Goal: Transaction & Acquisition: Subscribe to service/newsletter

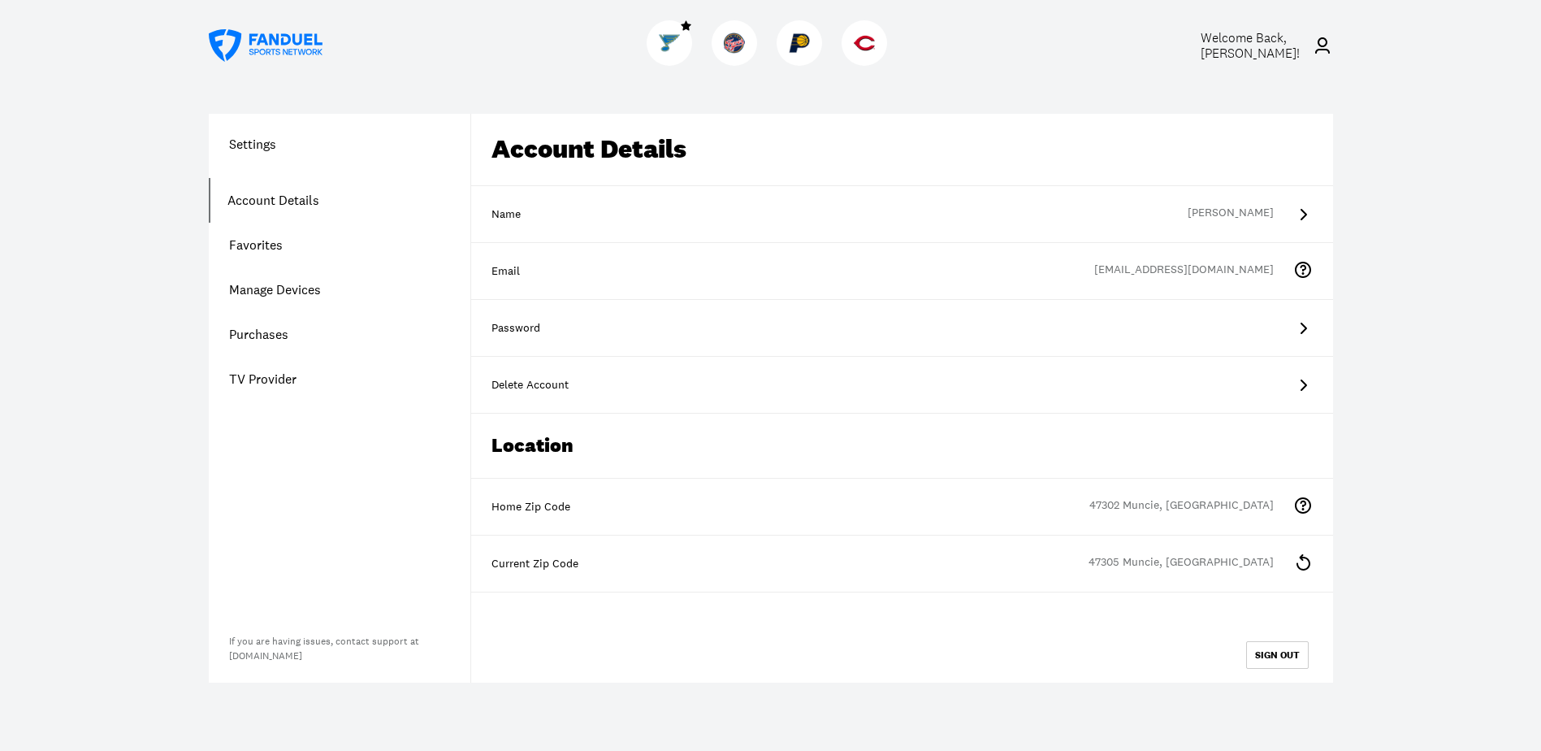
click at [1300, 214] on icon at bounding box center [1302, 214] width 19 height 19
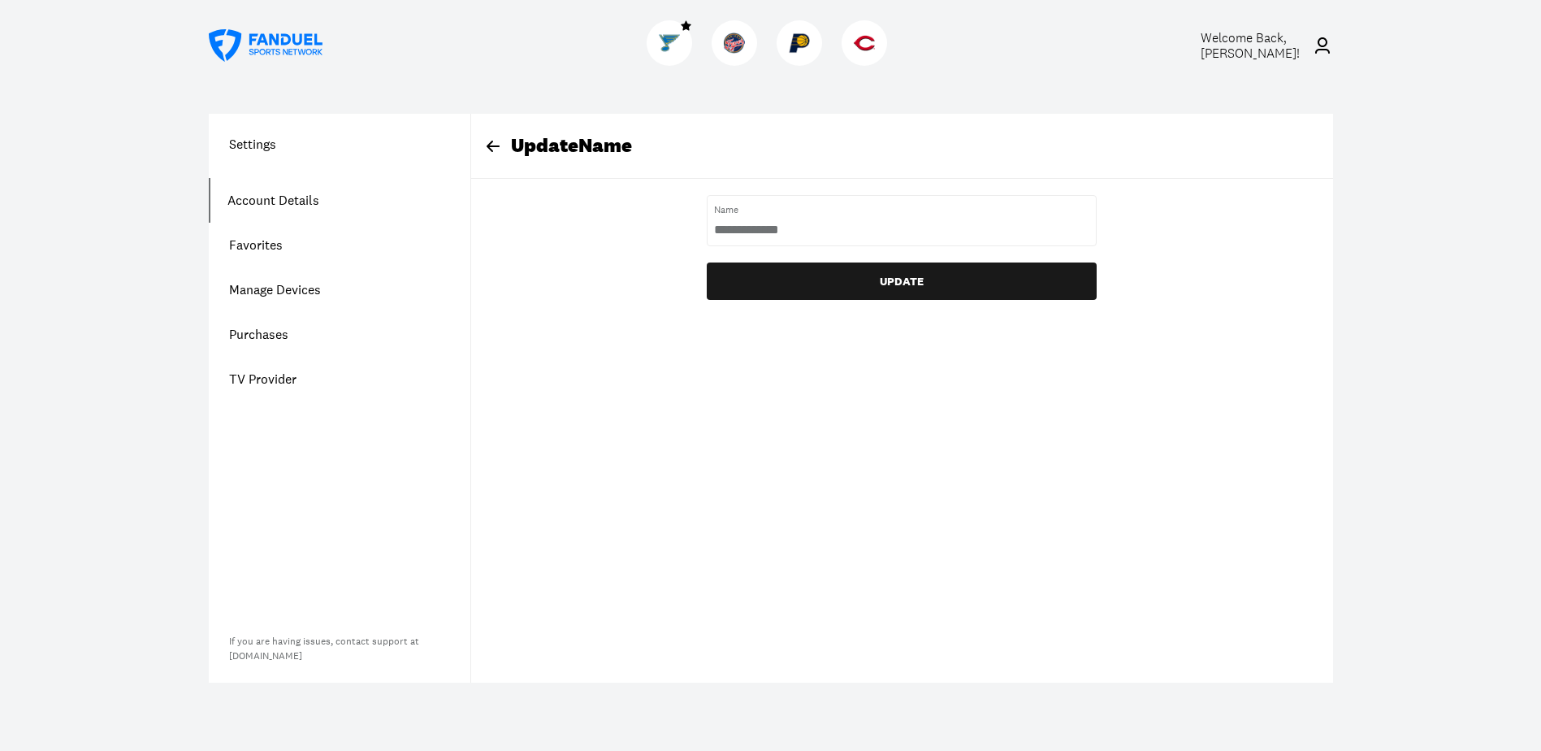
click at [106, 116] on div "Welcome Back, [PERSON_NAME] ! Settings Account Details Favorites Manage Devices…" at bounding box center [770, 375] width 1541 height 751
click at [855, 381] on div "Update Name Name UPDATE" at bounding box center [901, 398] width 863 height 569
click at [1267, 219] on div "Update Name Name UPDATE" at bounding box center [902, 207] width 862 height 186
click at [541, 143] on div "Update Name" at bounding box center [912, 146] width 842 height 24
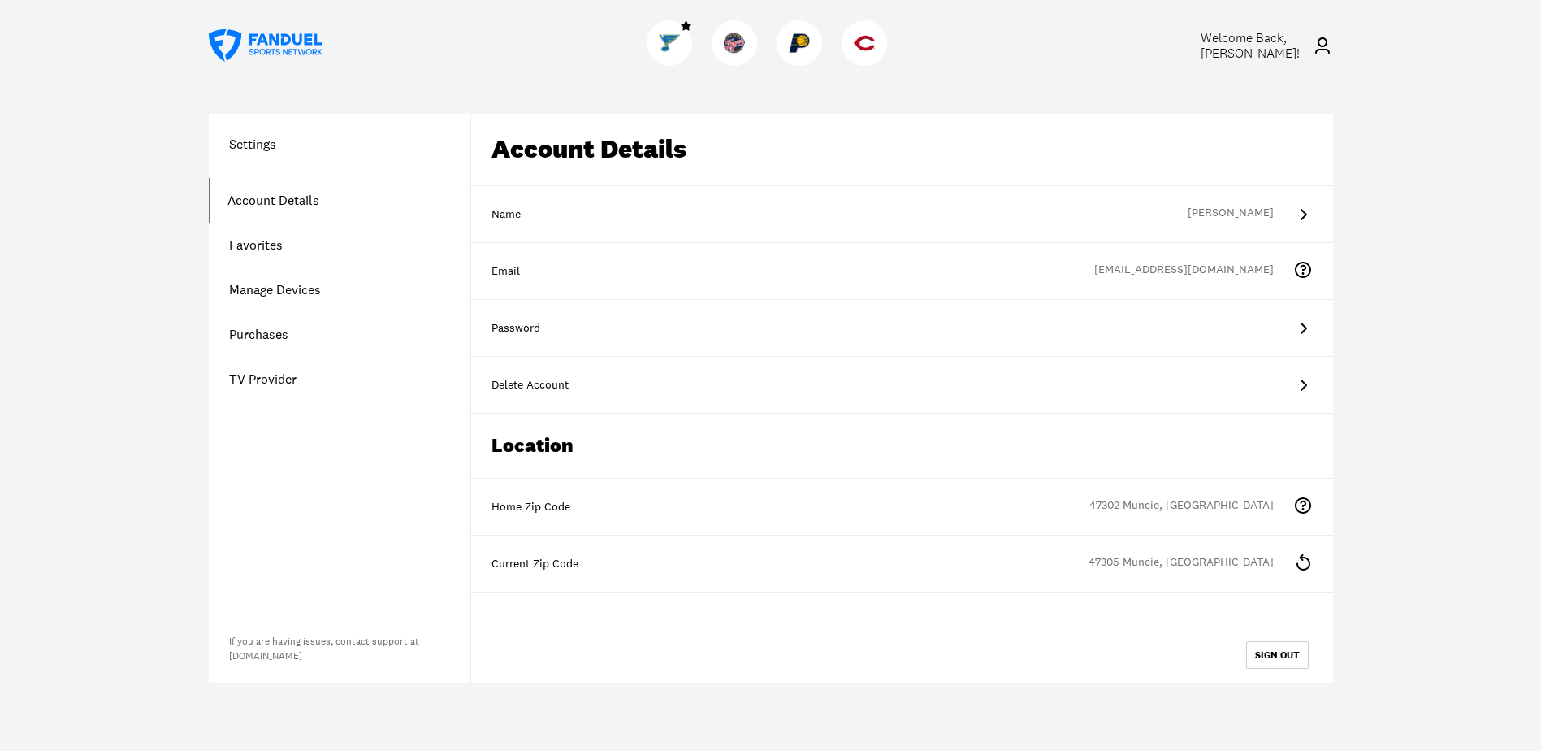
click at [1300, 326] on icon at bounding box center [1302, 327] width 19 height 19
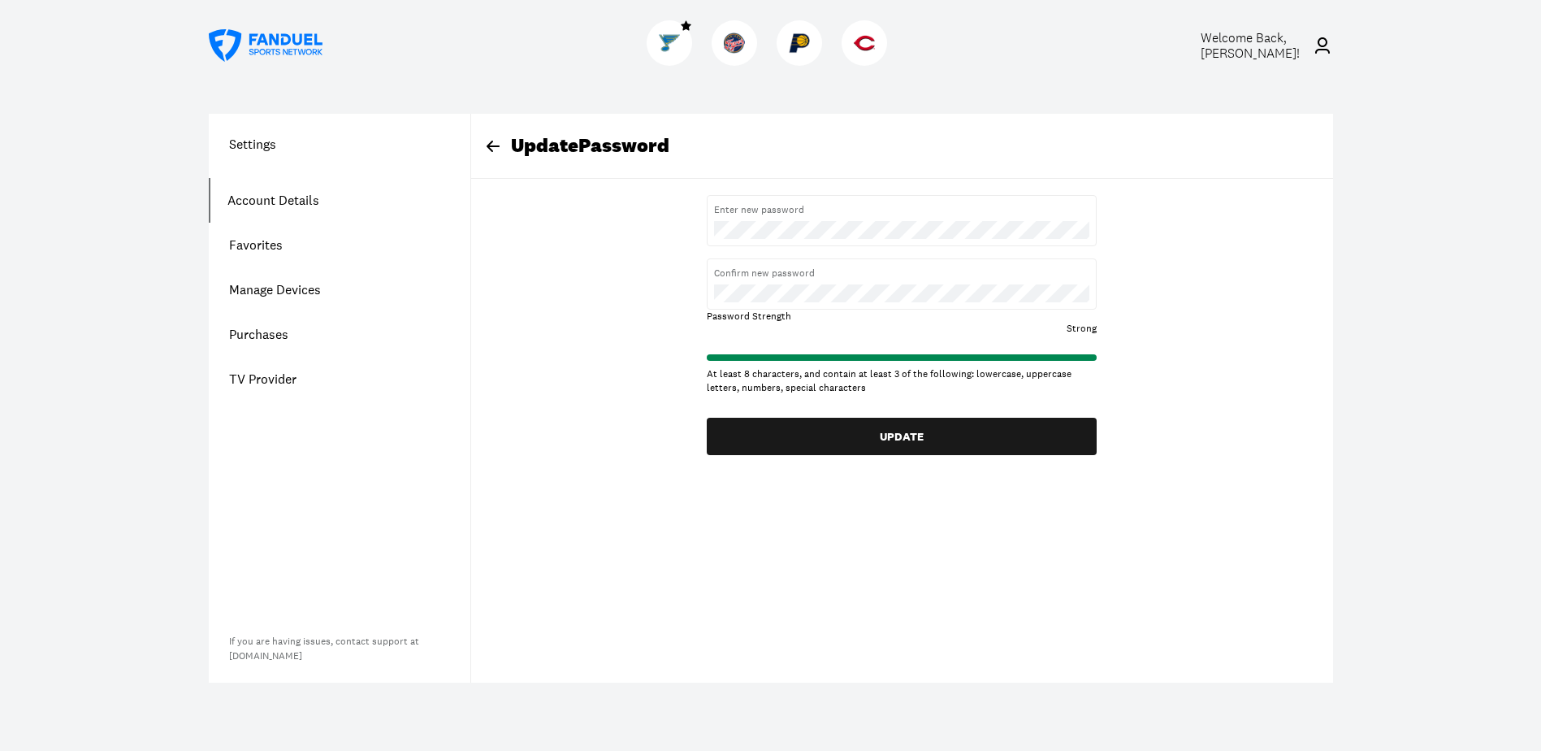
click at [1140, 430] on div "Update Password Enter new password Confirm new password Password Strength Stron…" at bounding box center [902, 284] width 862 height 341
click at [1145, 445] on div "Update Password Enter new password Confirm new password Password Strength Stron…" at bounding box center [902, 284] width 862 height 341
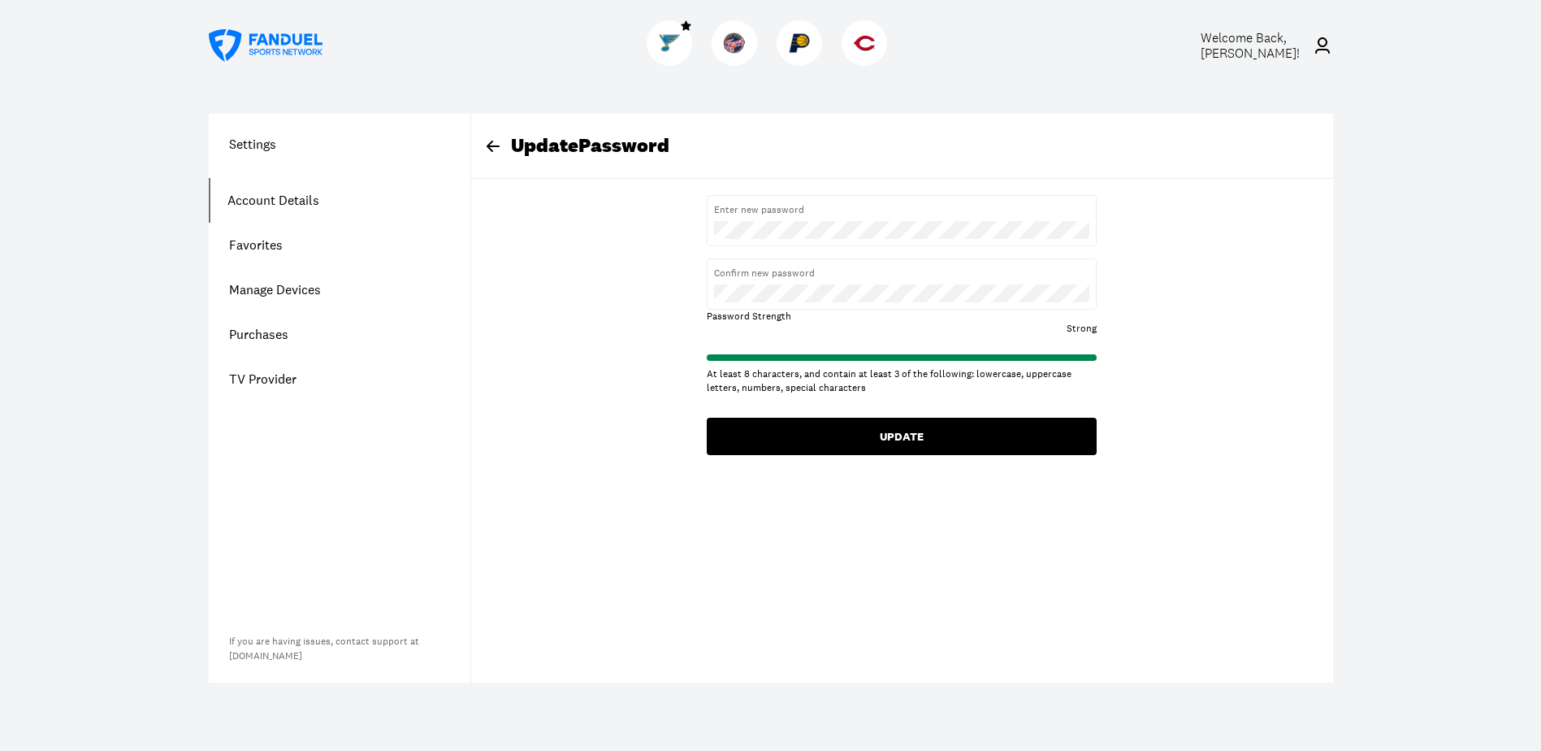
click at [916, 426] on button "UPDATE" at bounding box center [902, 436] width 390 height 37
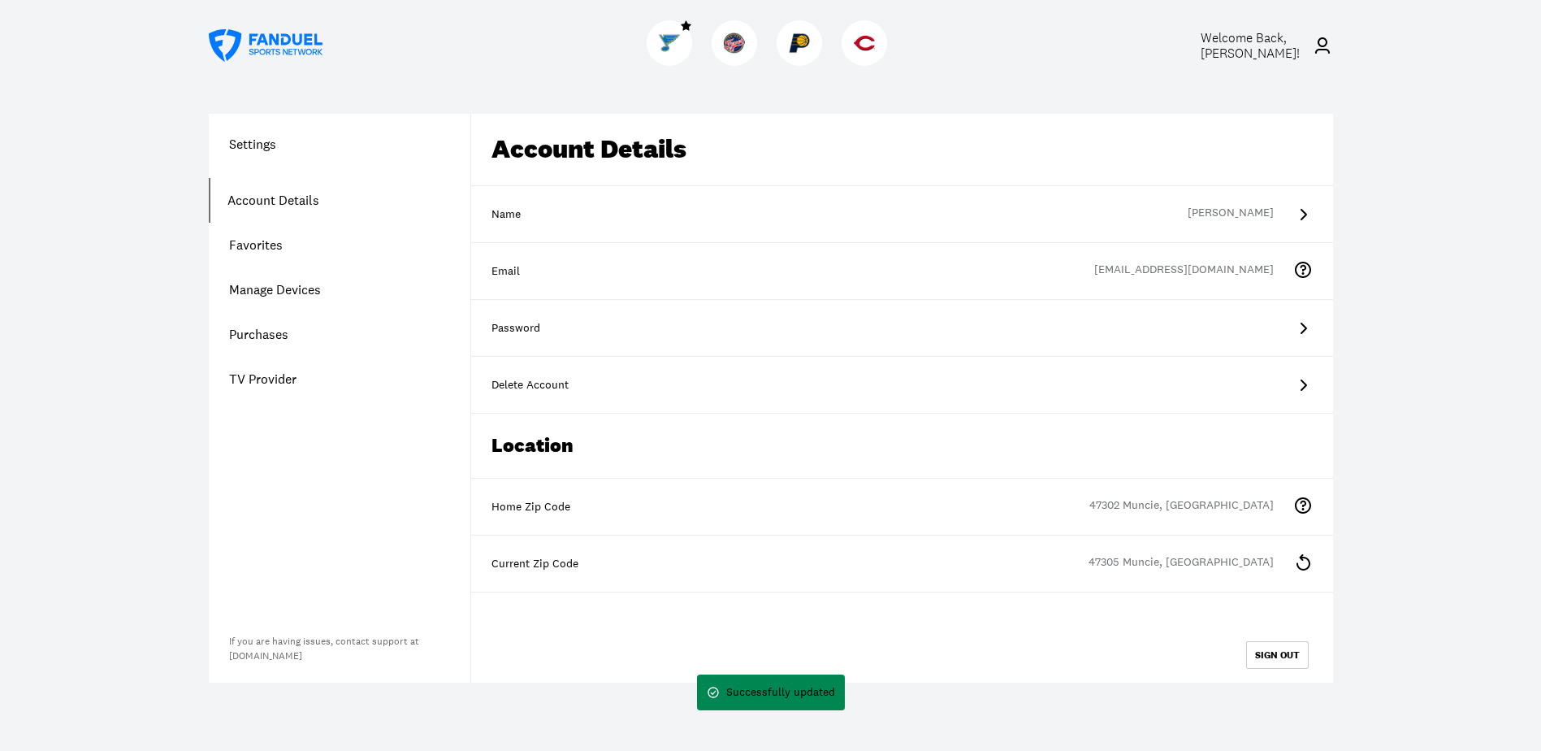
click at [777, 694] on div "Successfully updated" at bounding box center [780, 692] width 109 height 16
click at [1202, 561] on div "47305 Muncie, [GEOGRAPHIC_DATA]" at bounding box center [1190, 563] width 205 height 19
click at [1301, 559] on icon at bounding box center [1303, 562] width 14 height 16
click at [1181, 557] on div "Current Zip Code" at bounding box center [901, 564] width 821 height 16
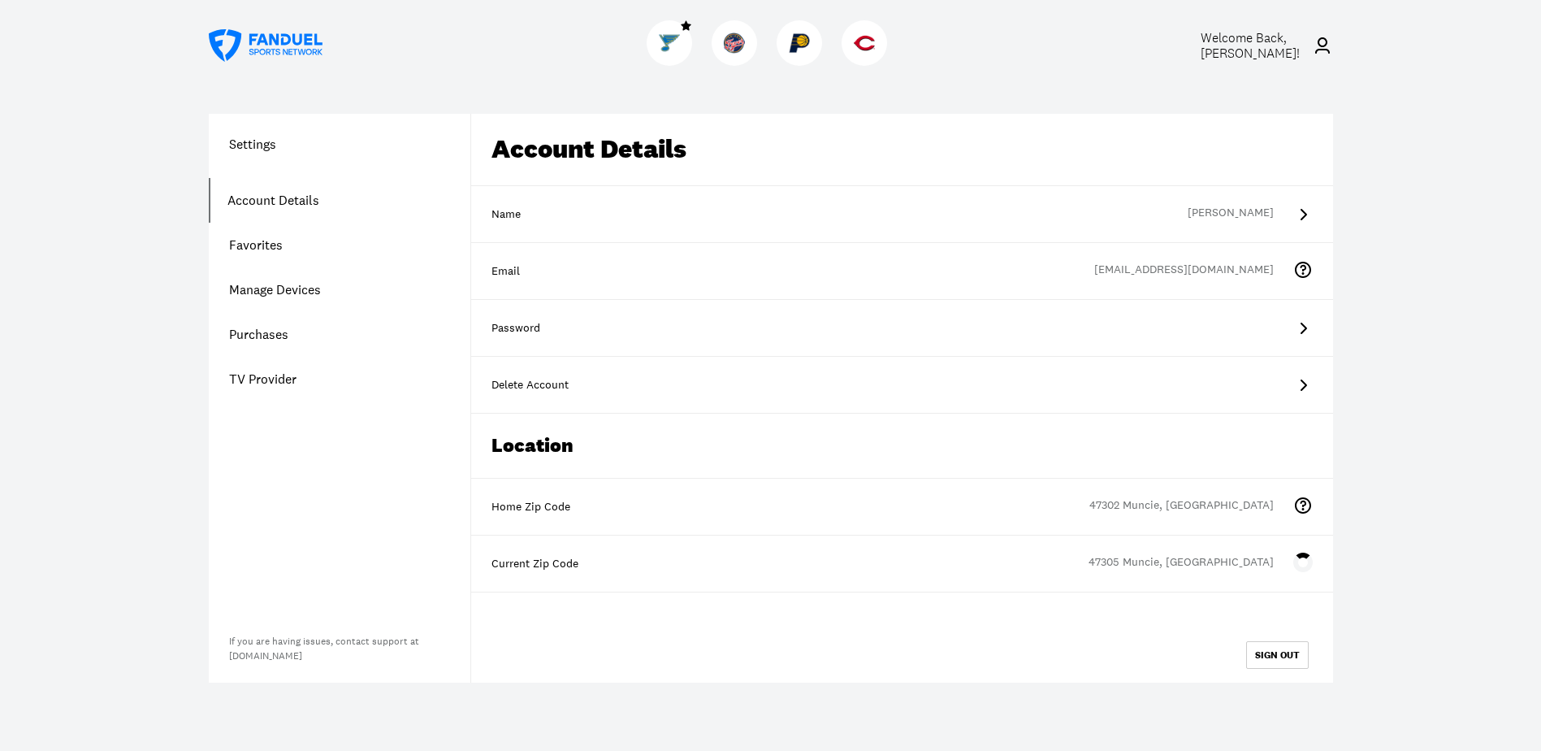
click at [1183, 557] on div "Current Zip Code" at bounding box center [901, 564] width 821 height 16
click at [1281, 654] on button "SIGN OUT" at bounding box center [1277, 655] width 63 height 28
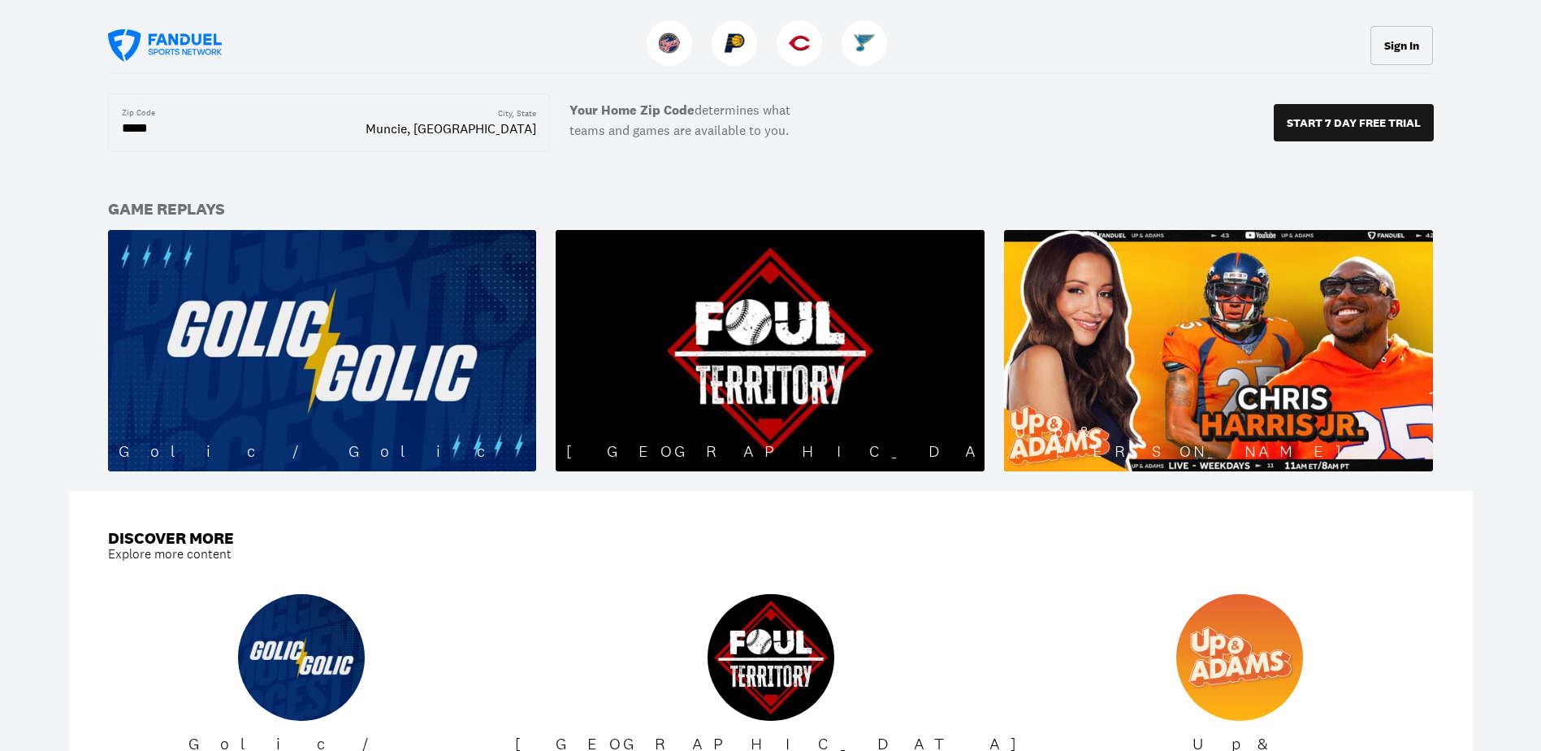
scroll to position [1381, 0]
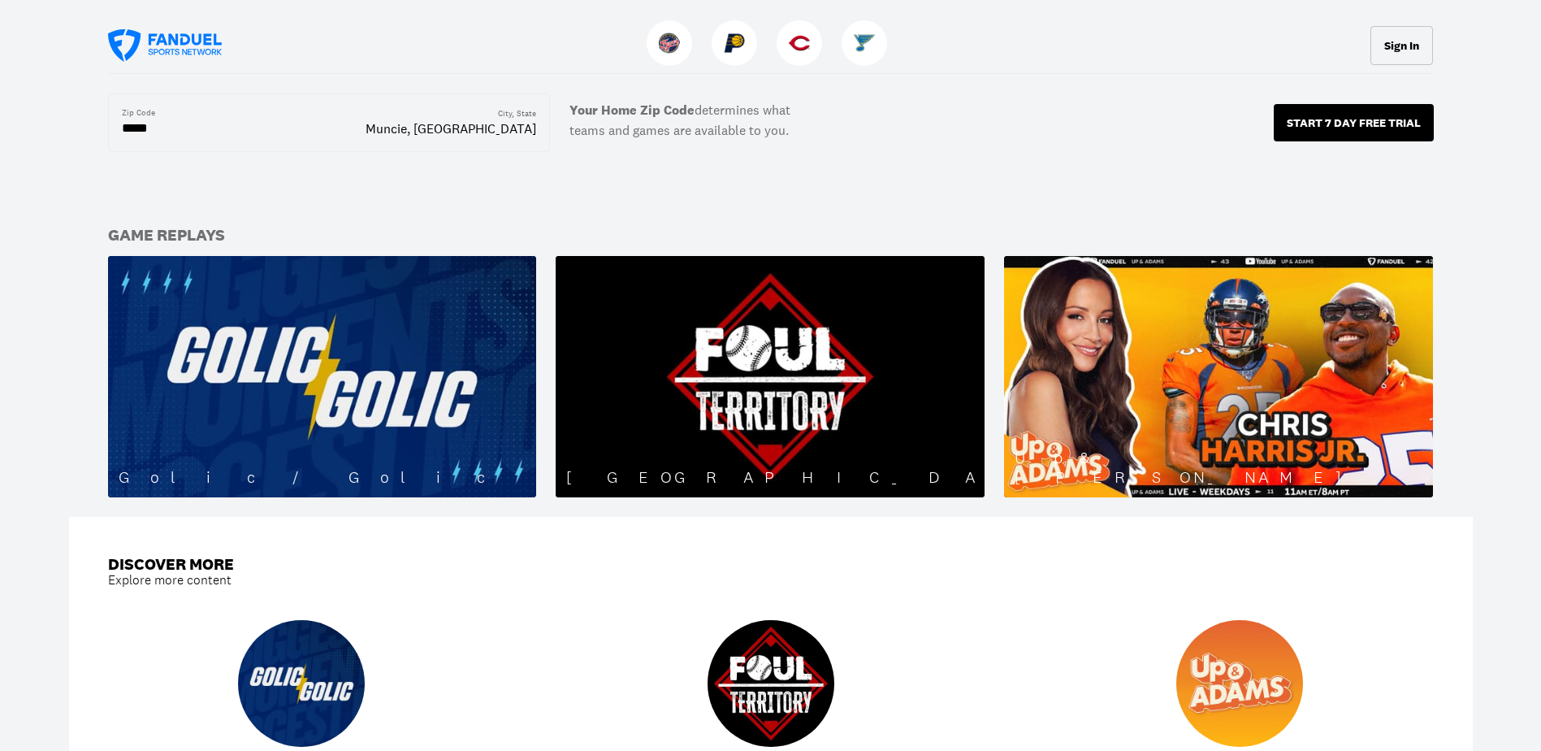
click at [1370, 122] on p "START 7 DAY FREE TRIAL" at bounding box center [1354, 123] width 134 height 11
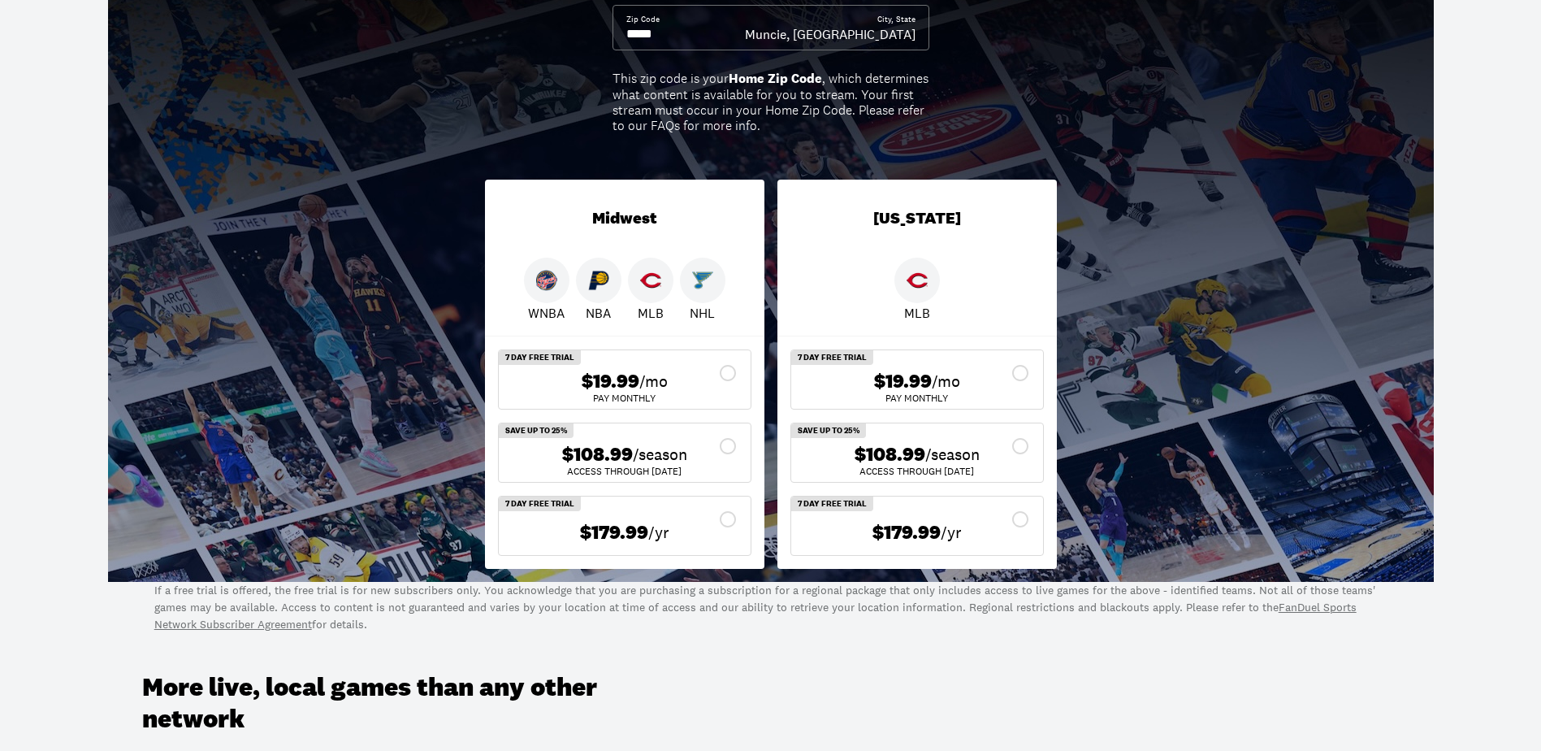
scroll to position [325, 0]
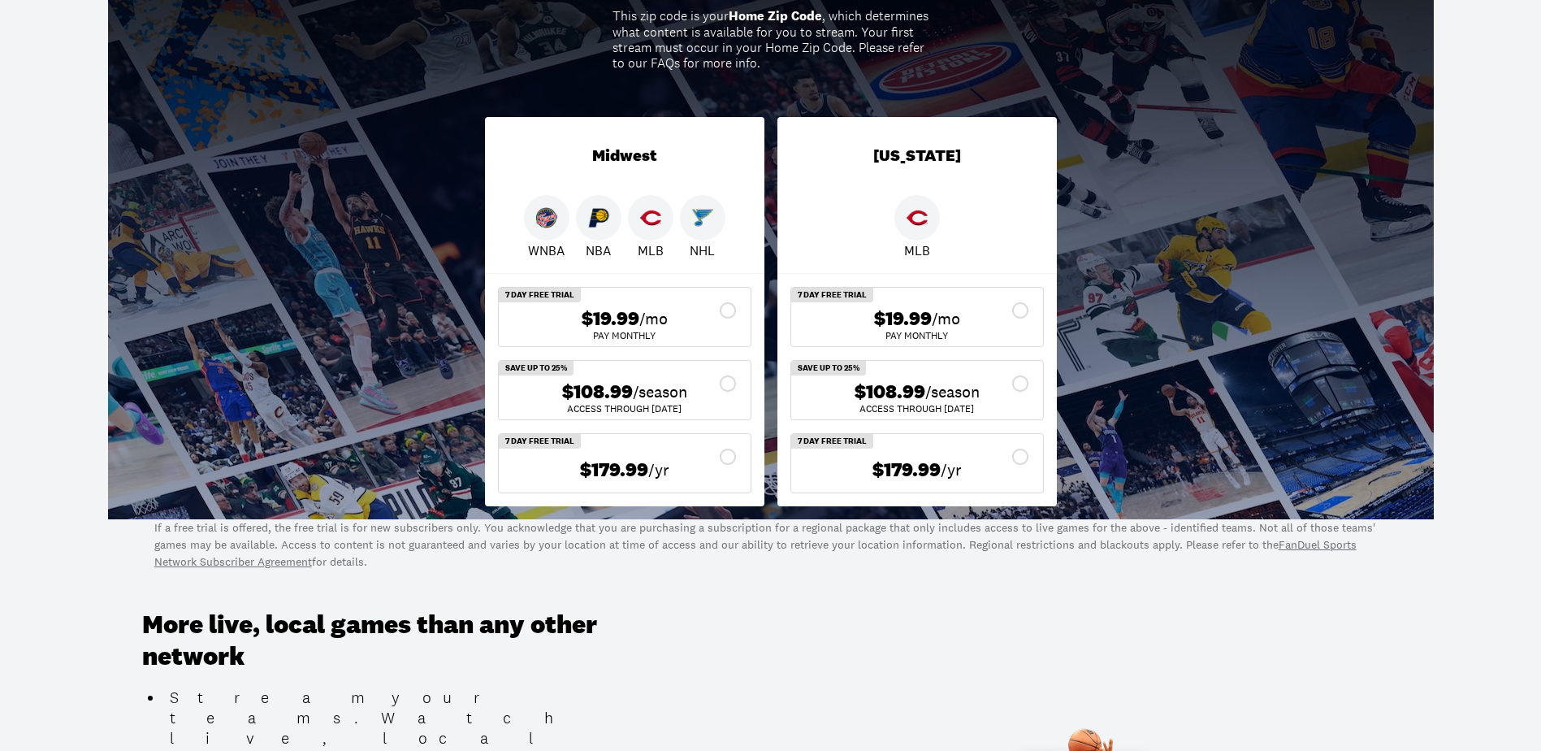
click at [725, 393] on icon at bounding box center [727, 383] width 19 height 19
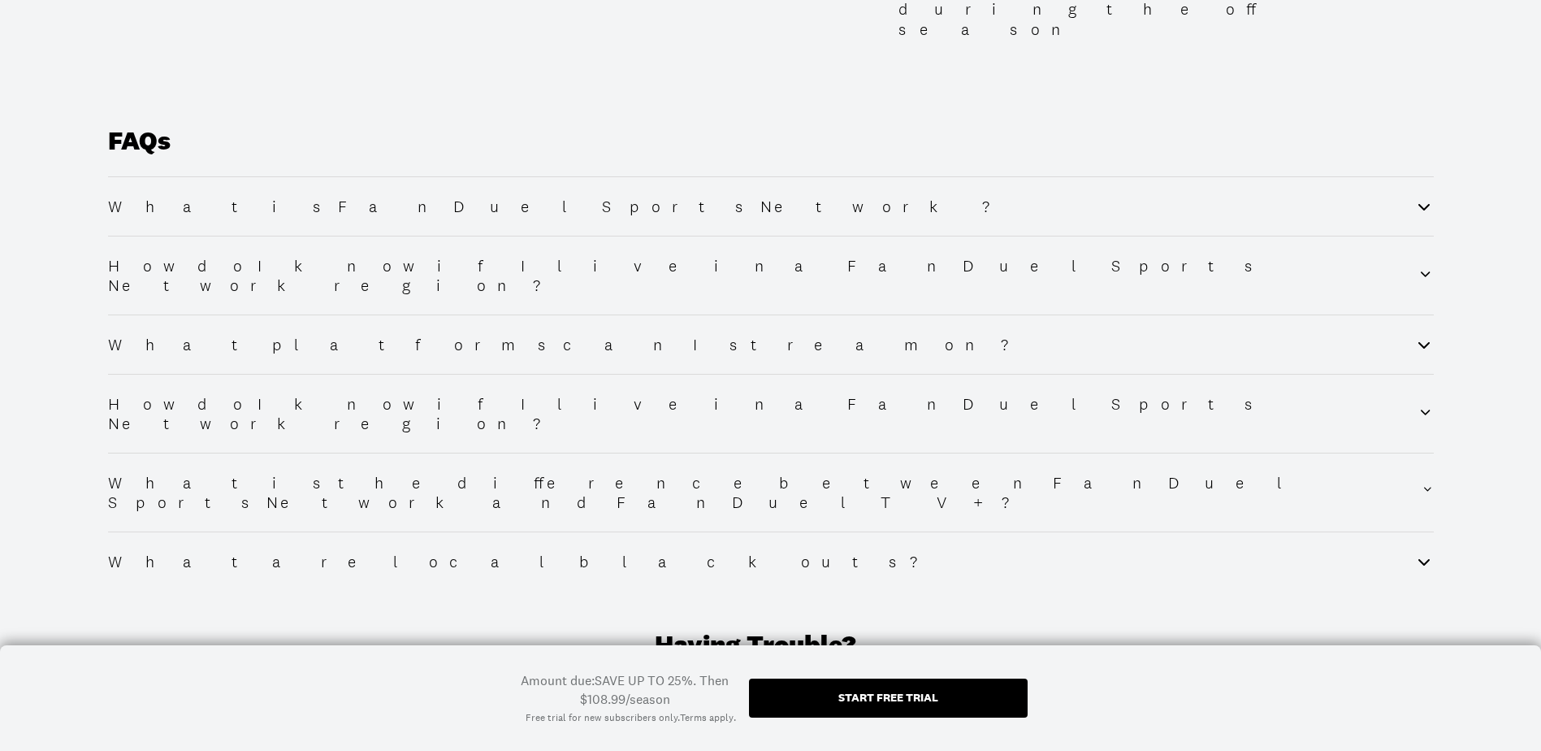
scroll to position [2095, 0]
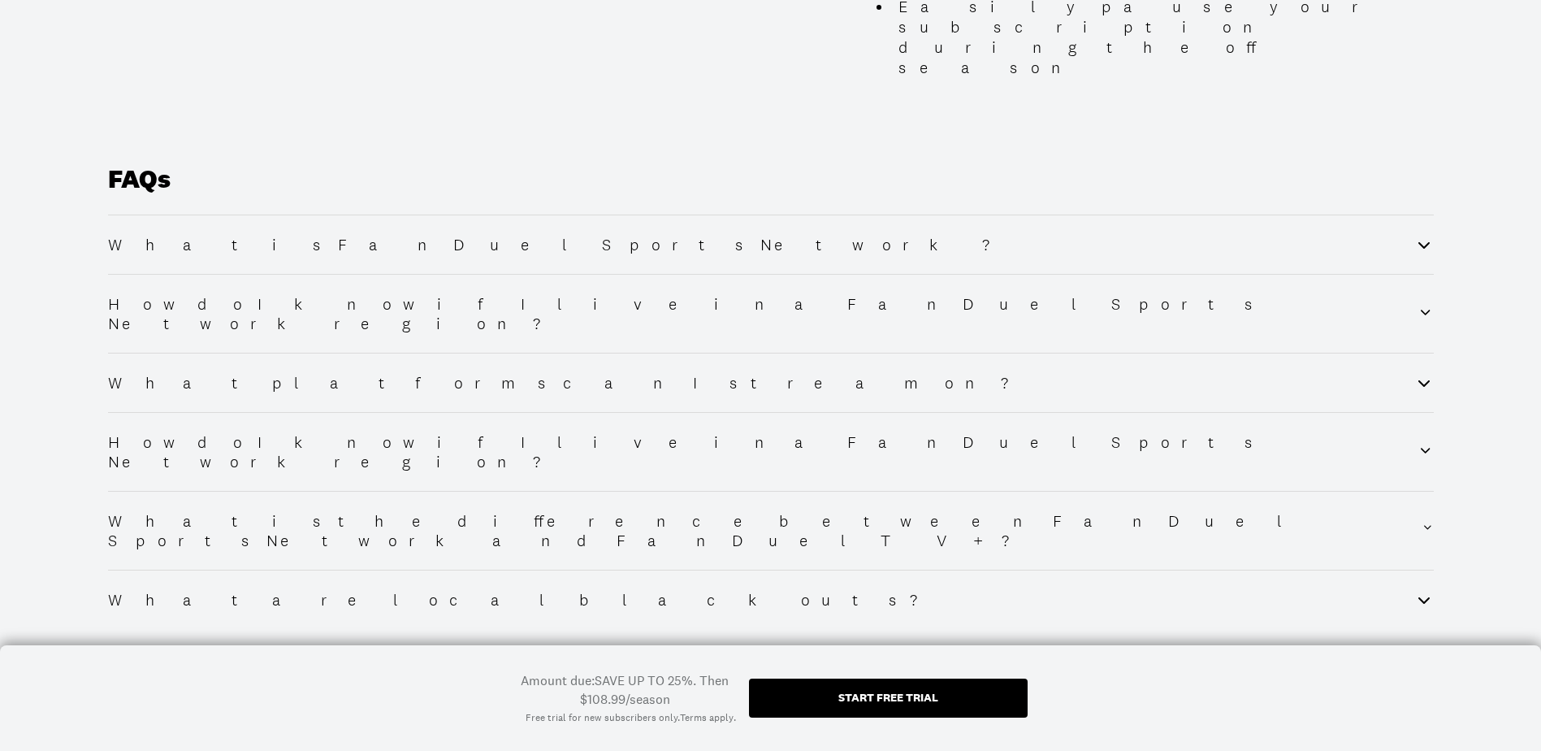
click at [845, 711] on link "[DOMAIN_NAME]" at bounding box center [838, 719] width 97 height 16
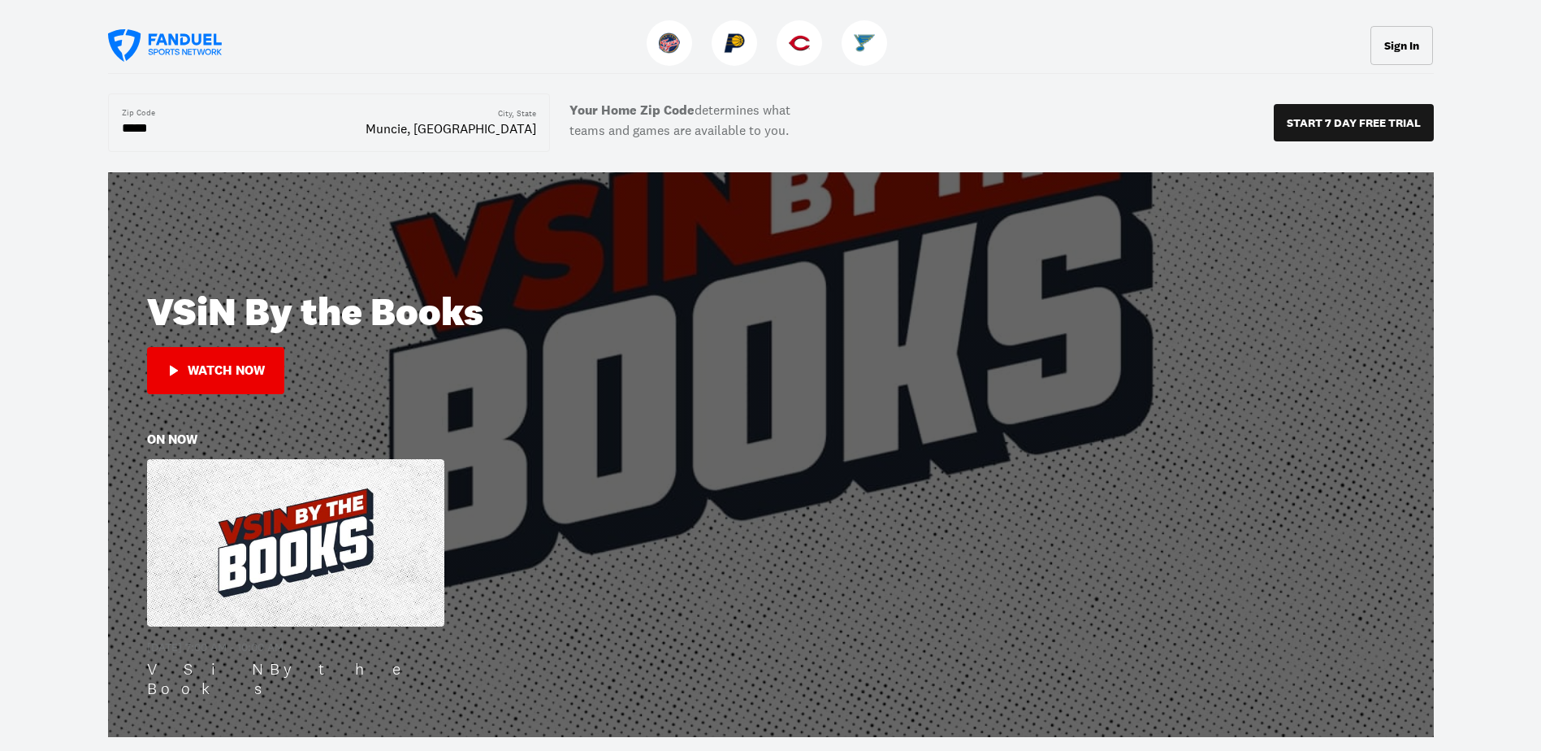
scroll to position [448, 0]
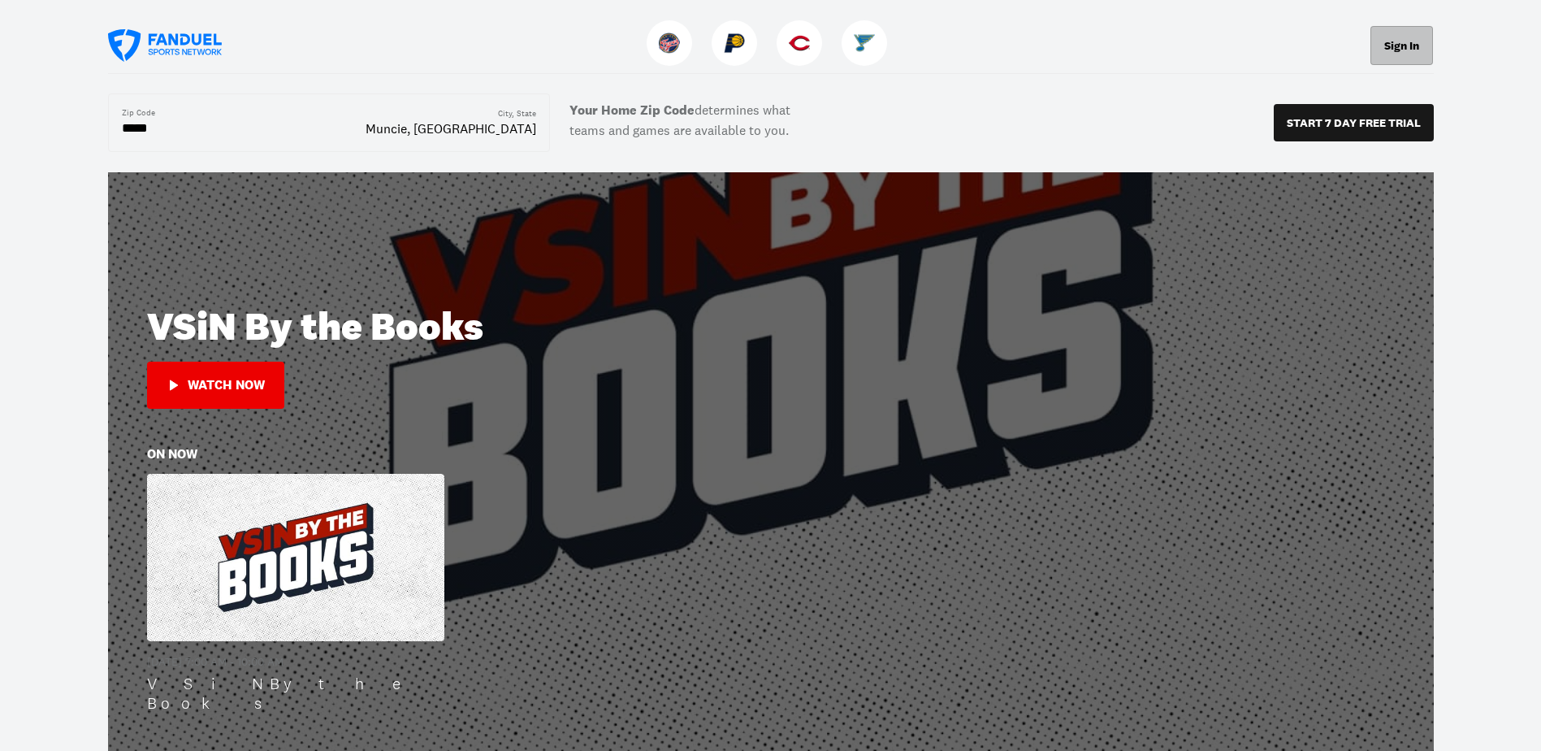
click at [1400, 45] on button "Sign In" at bounding box center [1401, 45] width 63 height 39
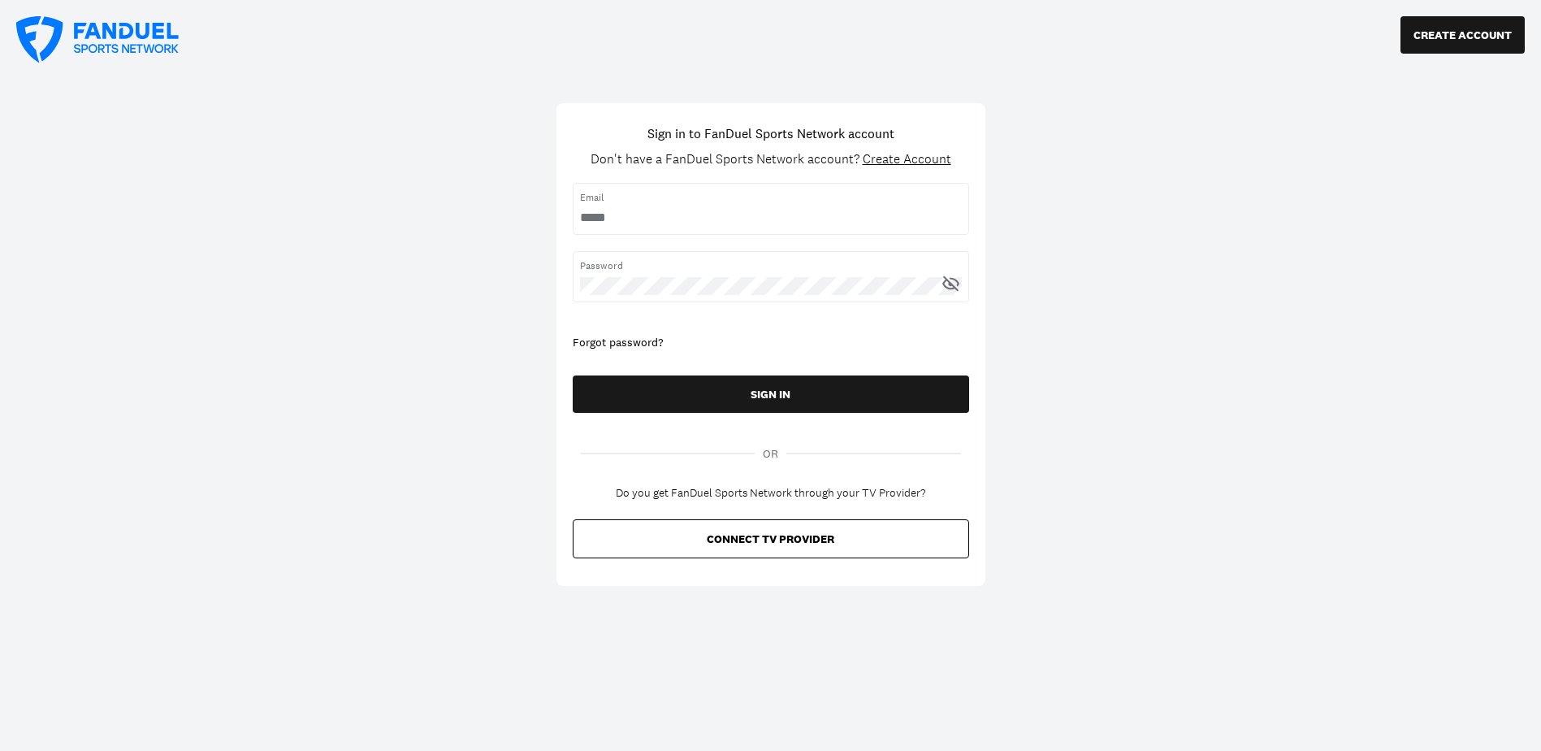
type input "**********"
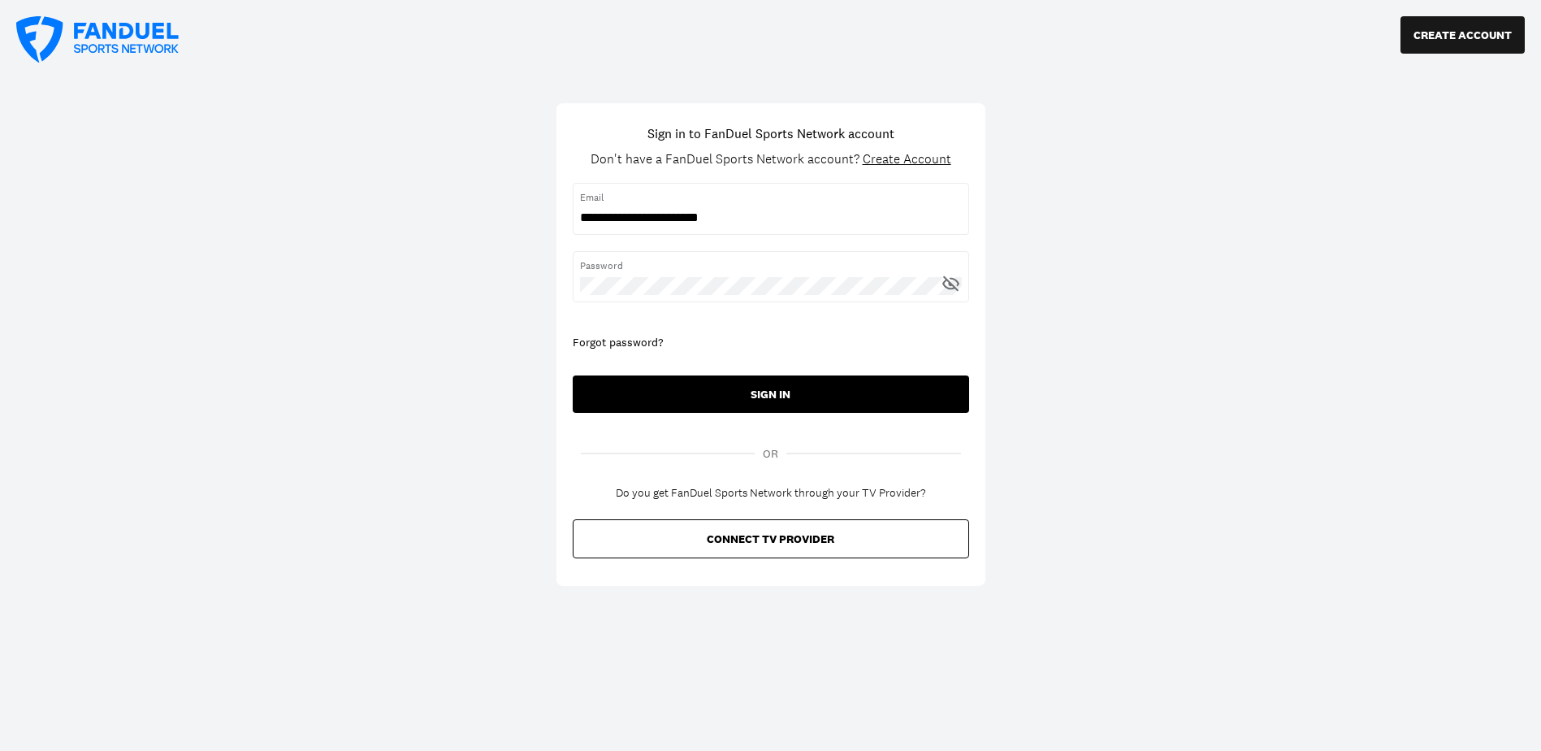
click at [821, 391] on button "SIGN IN" at bounding box center [771, 393] width 396 height 37
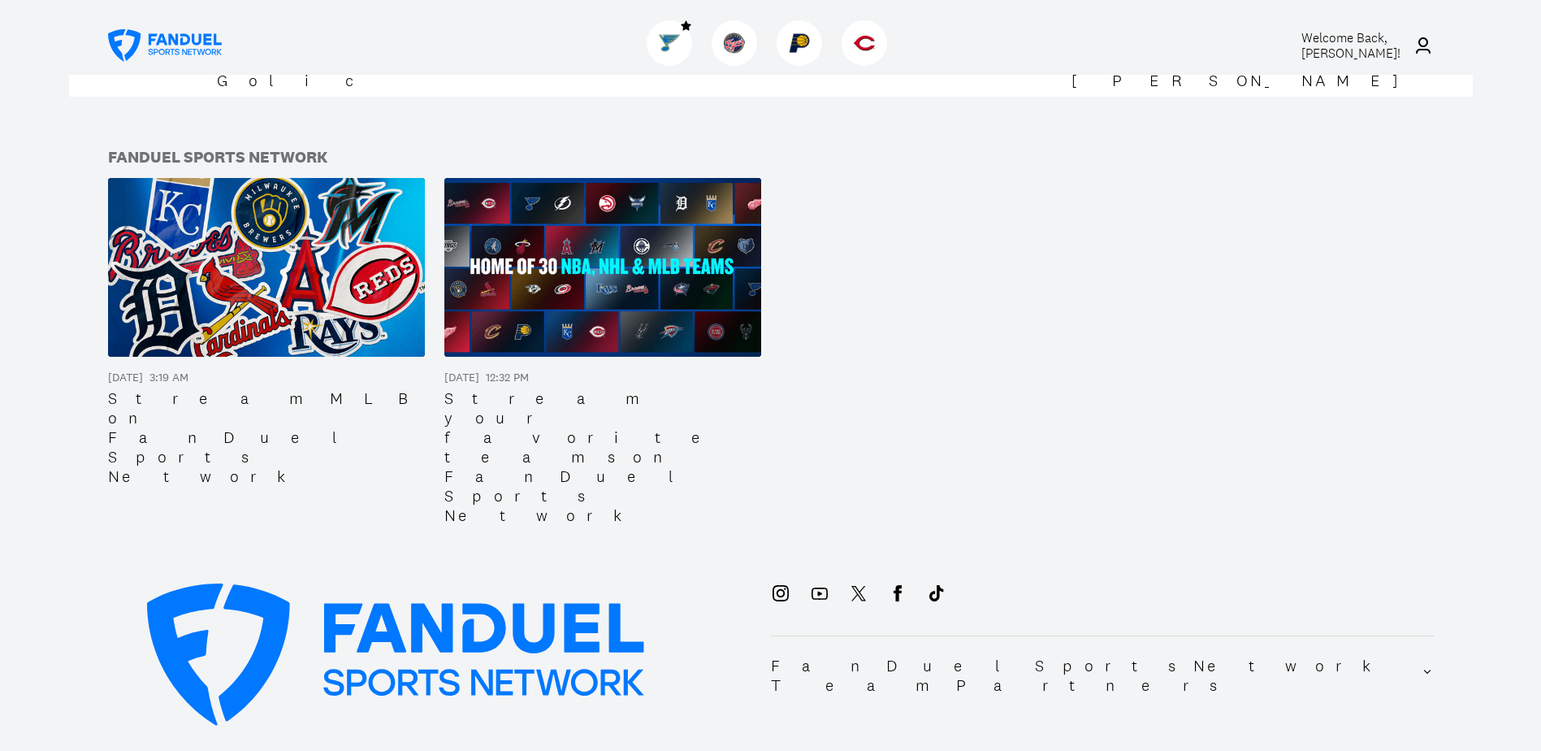
scroll to position [1933, 0]
